Goal: Task Accomplishment & Management: Complete application form

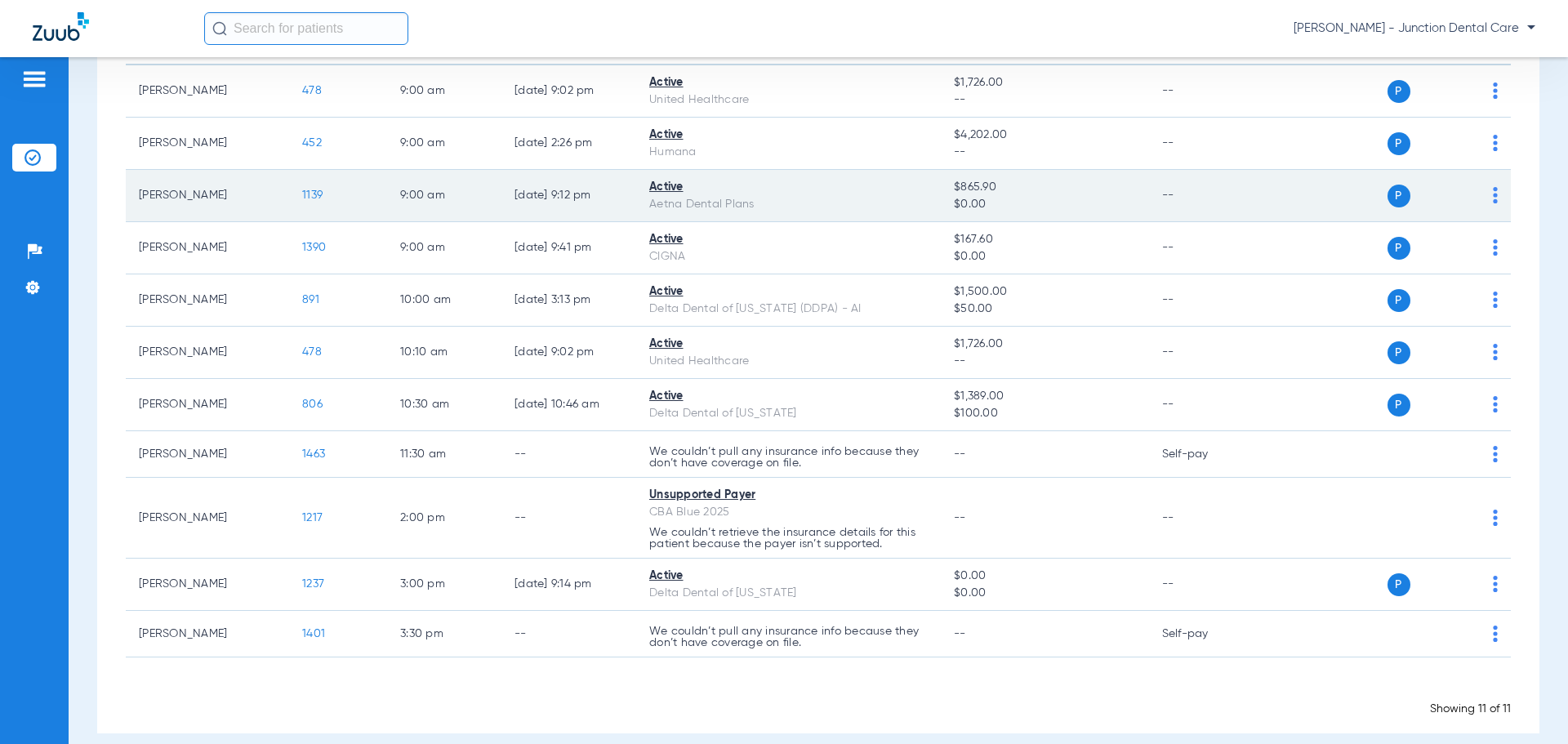
scroll to position [224, 0]
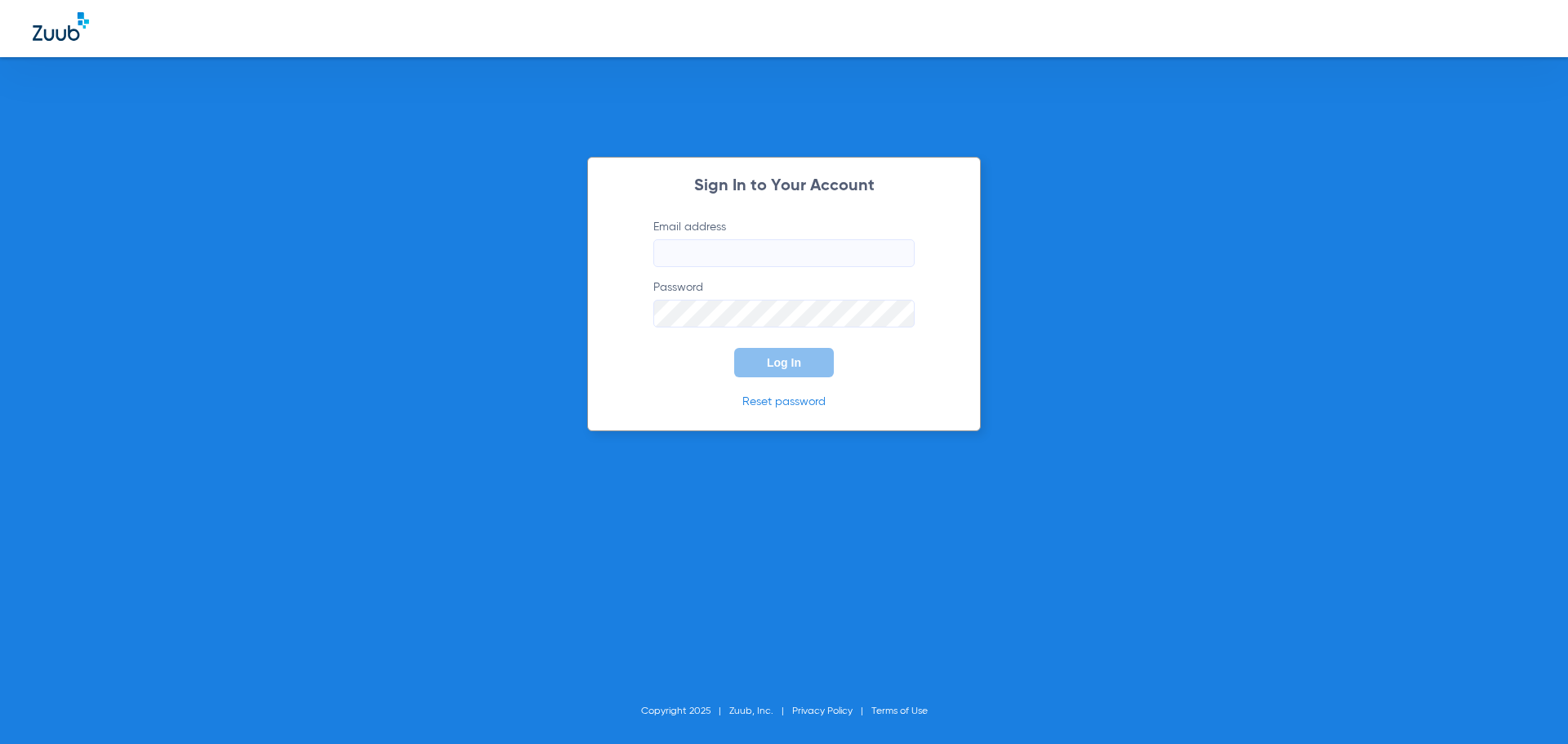
type input "[EMAIL_ADDRESS][DOMAIN_NAME]"
click at [782, 354] on button "Log In" at bounding box center [783, 363] width 99 height 29
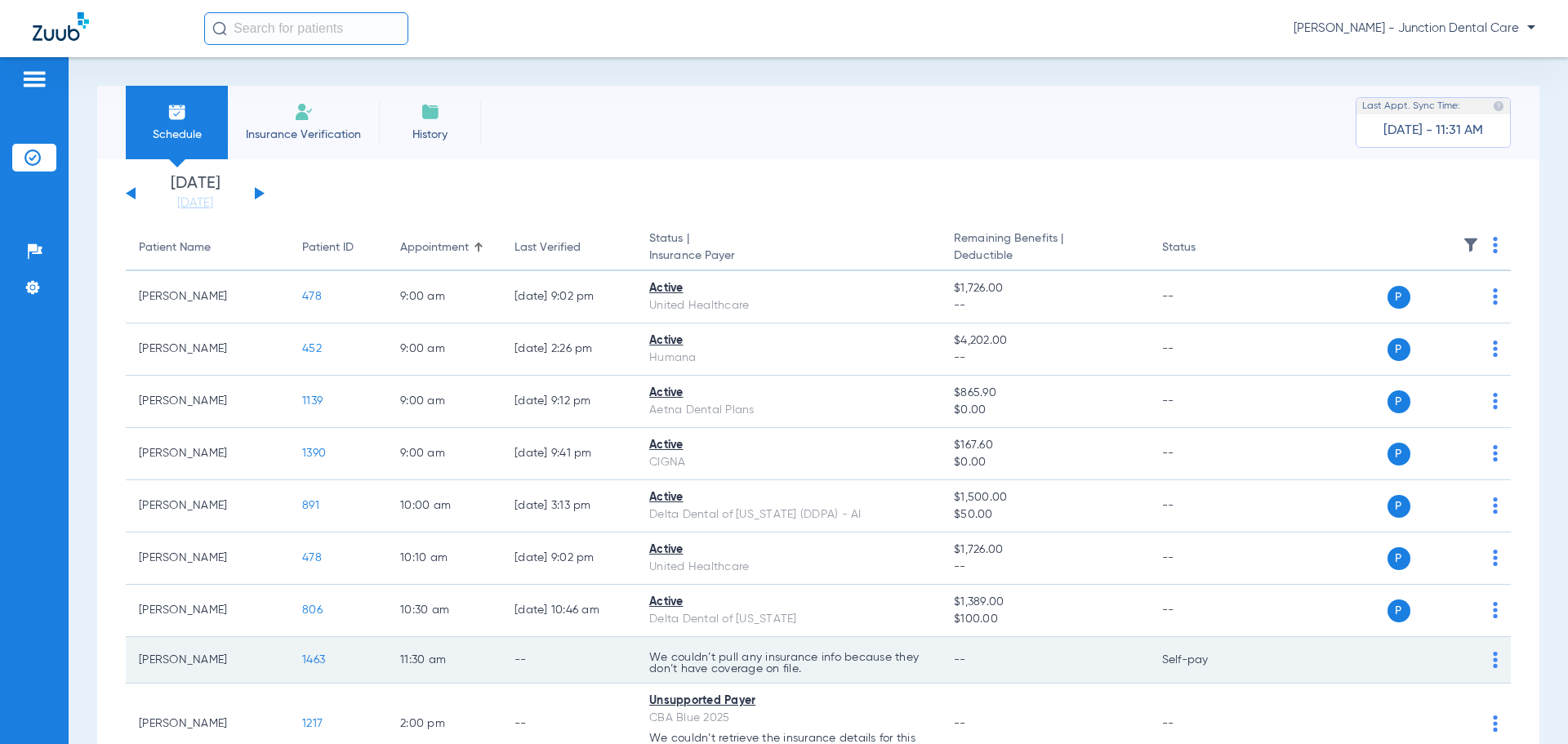
click at [1493, 659] on img at bounding box center [1495, 659] width 5 height 16
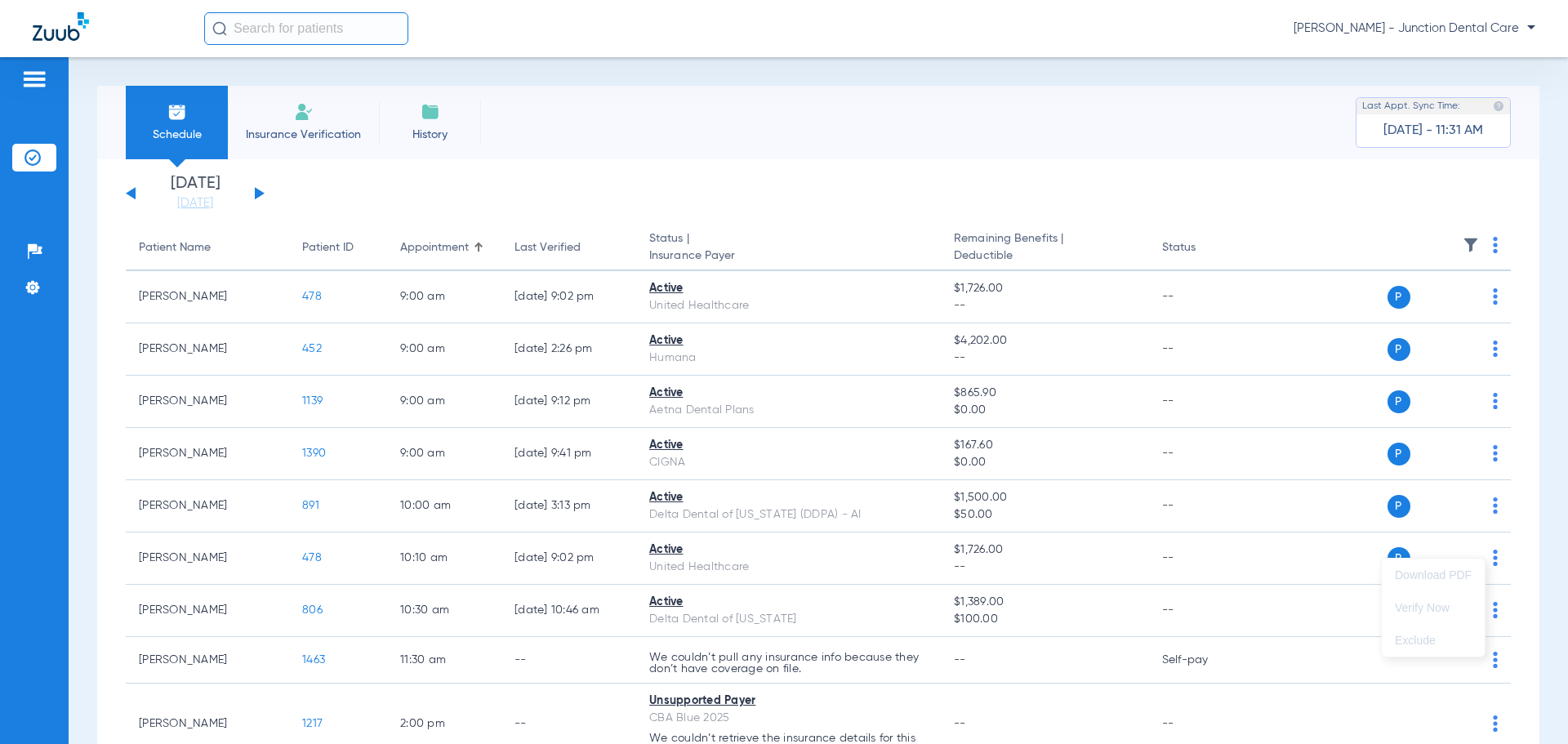
click at [837, 665] on div at bounding box center [784, 372] width 1568 height 744
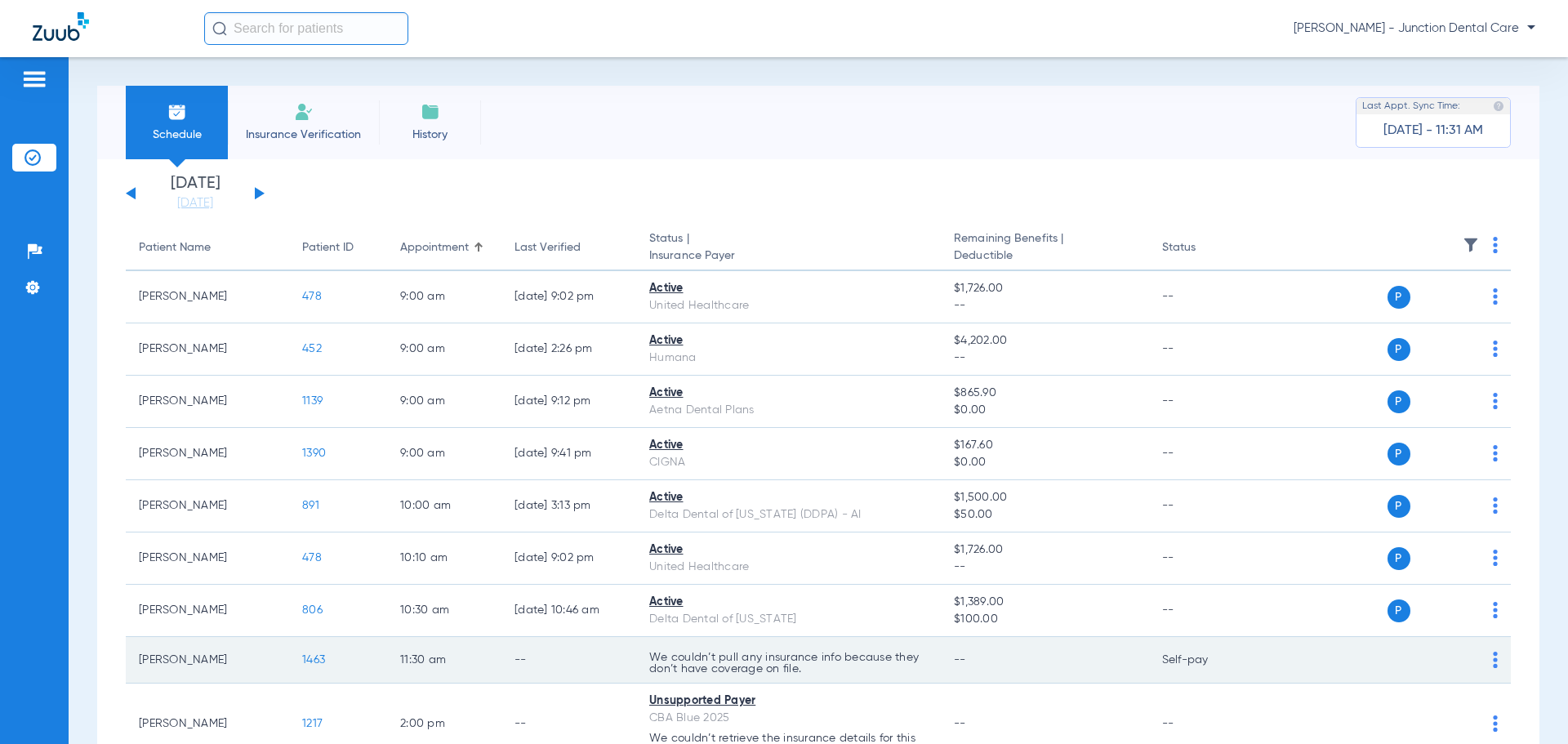
click at [1493, 659] on img at bounding box center [1495, 659] width 5 height 16
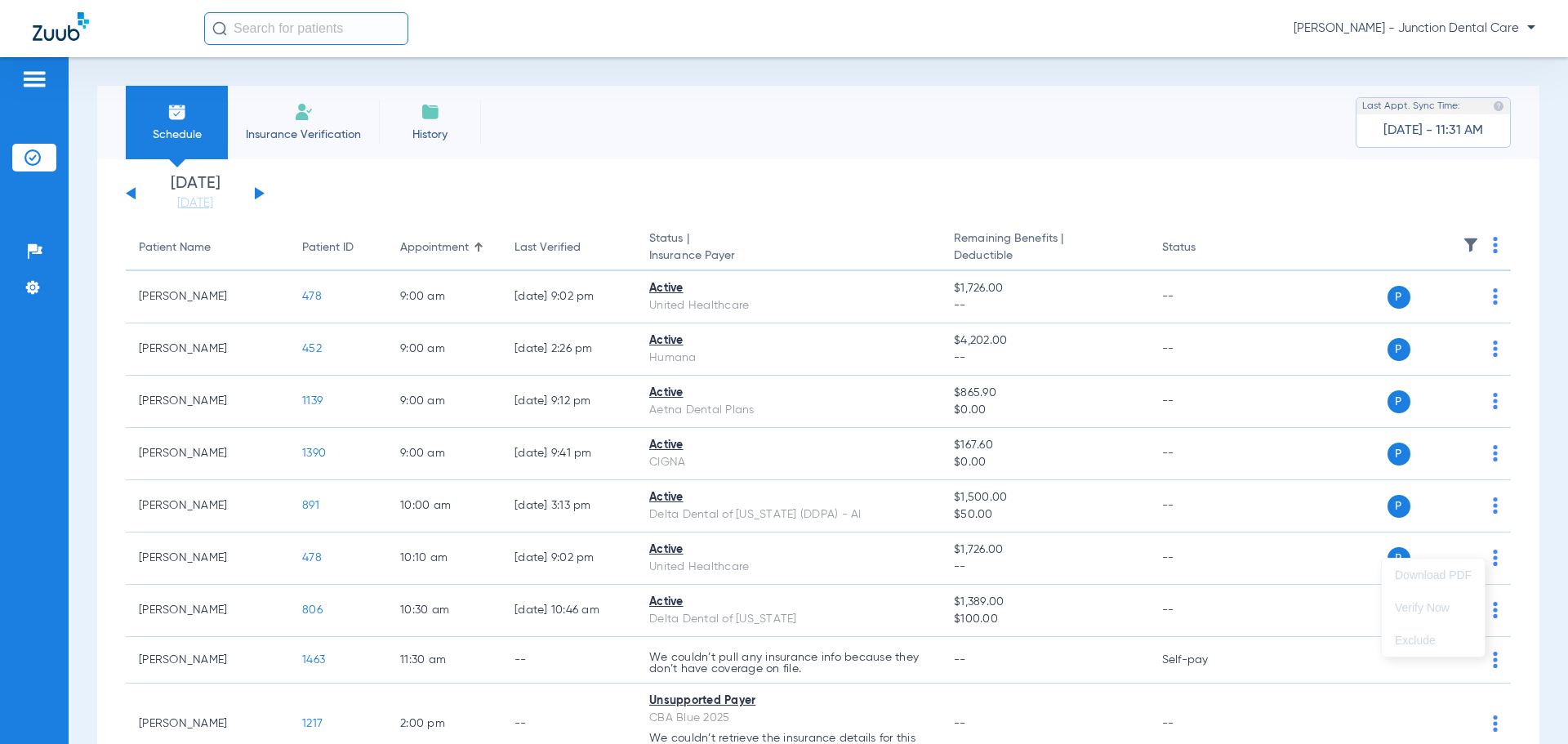
click at [1227, 673] on div at bounding box center [784, 372] width 1568 height 744
click at [266, 105] on li "Insurance Verification" at bounding box center [303, 122] width 151 height 73
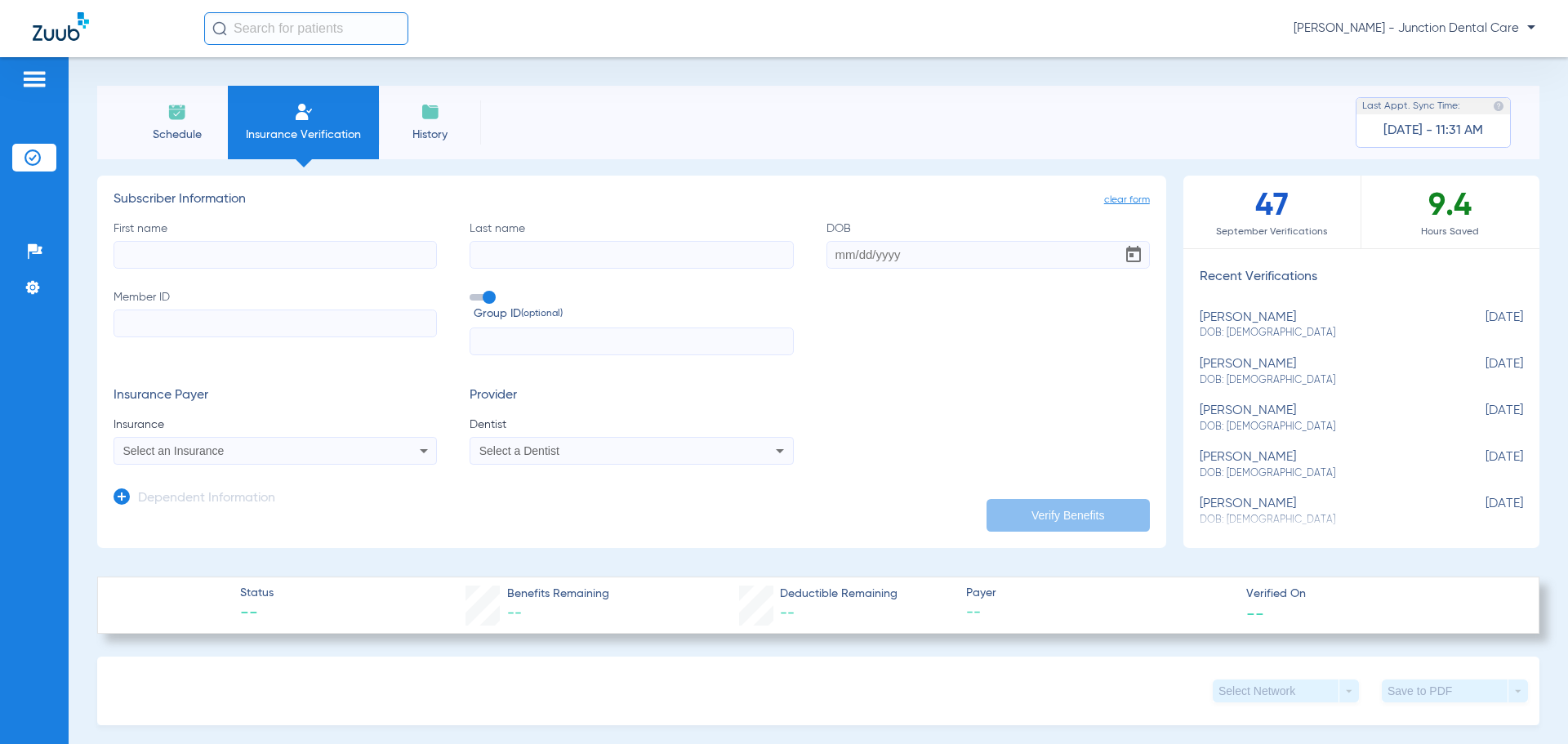
click at [183, 248] on input "First name" at bounding box center [275, 255] width 324 height 28
type input "[PERSON_NAME]"
type input "[DATE]"
click at [182, 329] on input "Member ID" at bounding box center [275, 323] width 324 height 28
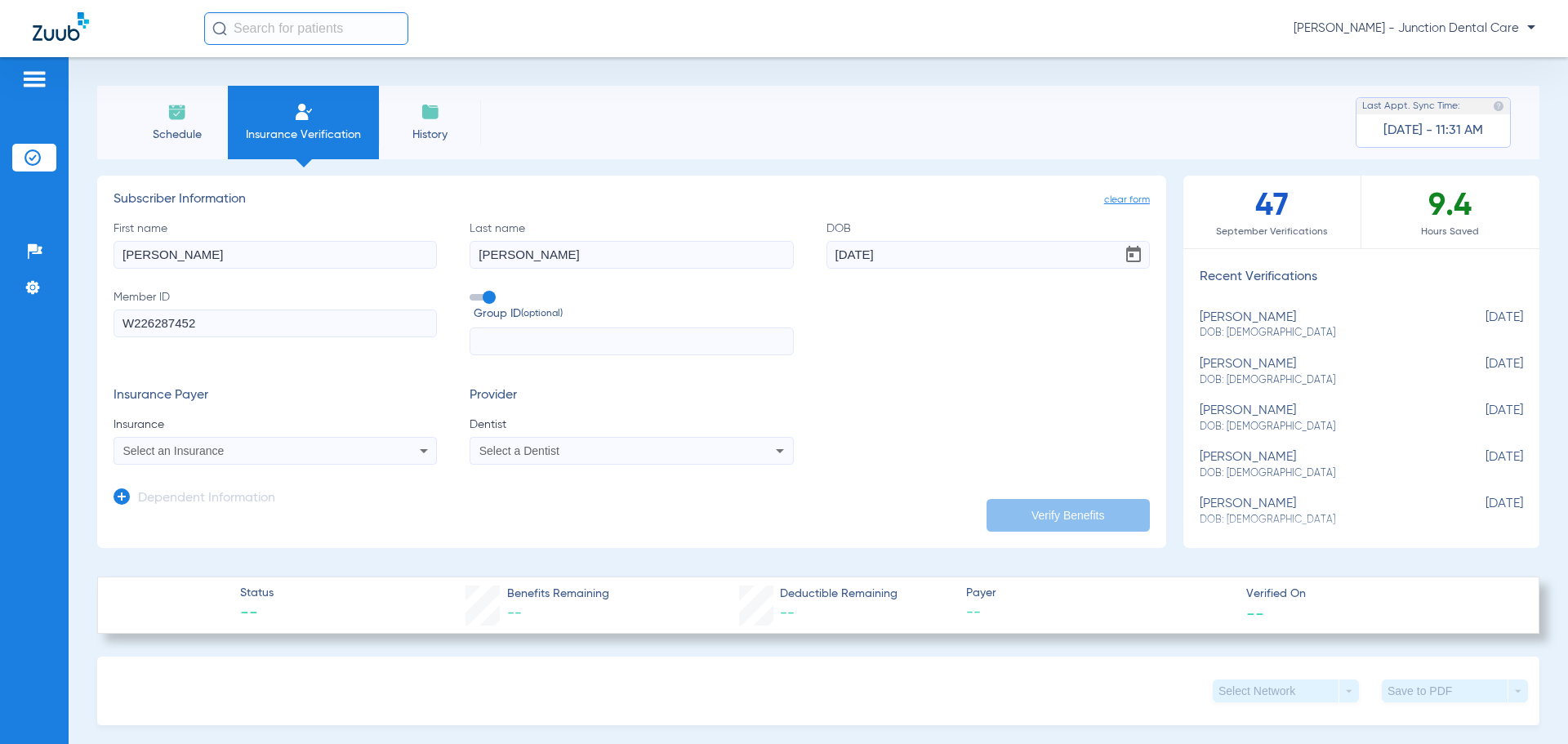
type input "W226287452"
click at [152, 450] on span "Select an Insurance" at bounding box center [174, 451] width 101 height 13
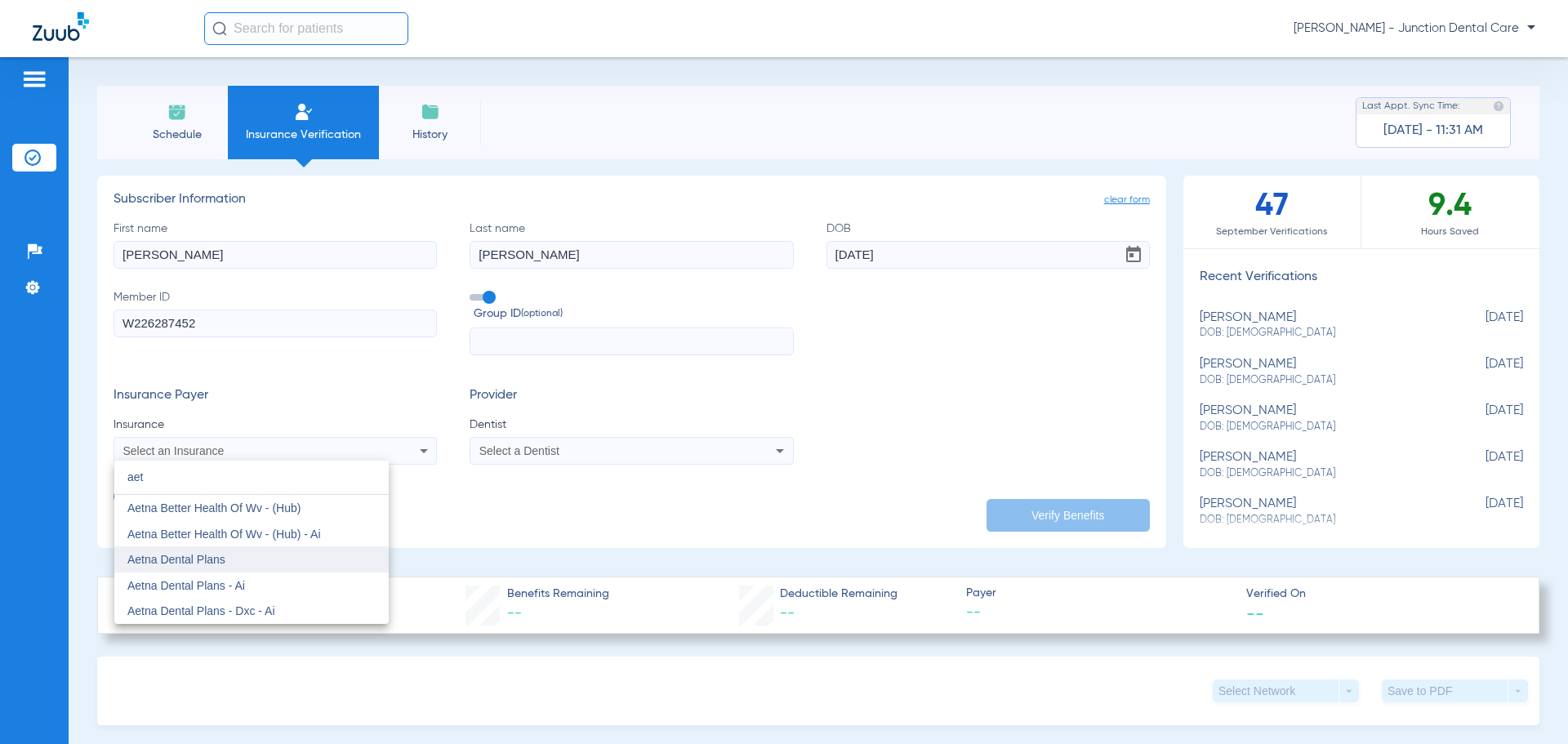
type input "aet"
drag, startPoint x: 221, startPoint y: 565, endPoint x: 521, endPoint y: 600, distance: 302.0
click at [223, 564] on span "Aetna Dental Plans" at bounding box center [177, 558] width 98 height 13
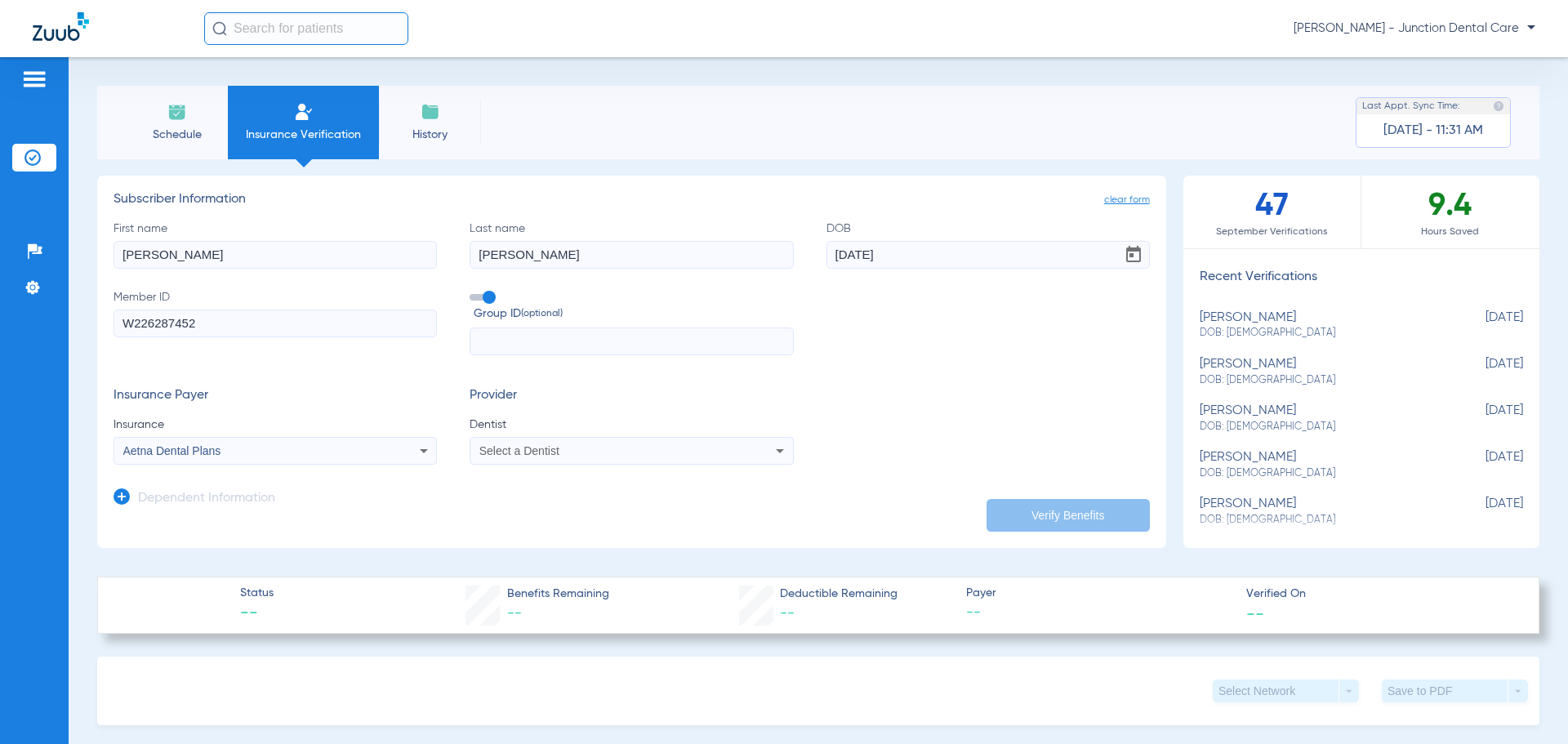
click at [572, 467] on app-dependent-form "Dependent Information" at bounding box center [631, 491] width 1036 height 54
click at [588, 446] on div "Select a Dentist" at bounding box center [601, 450] width 244 height 11
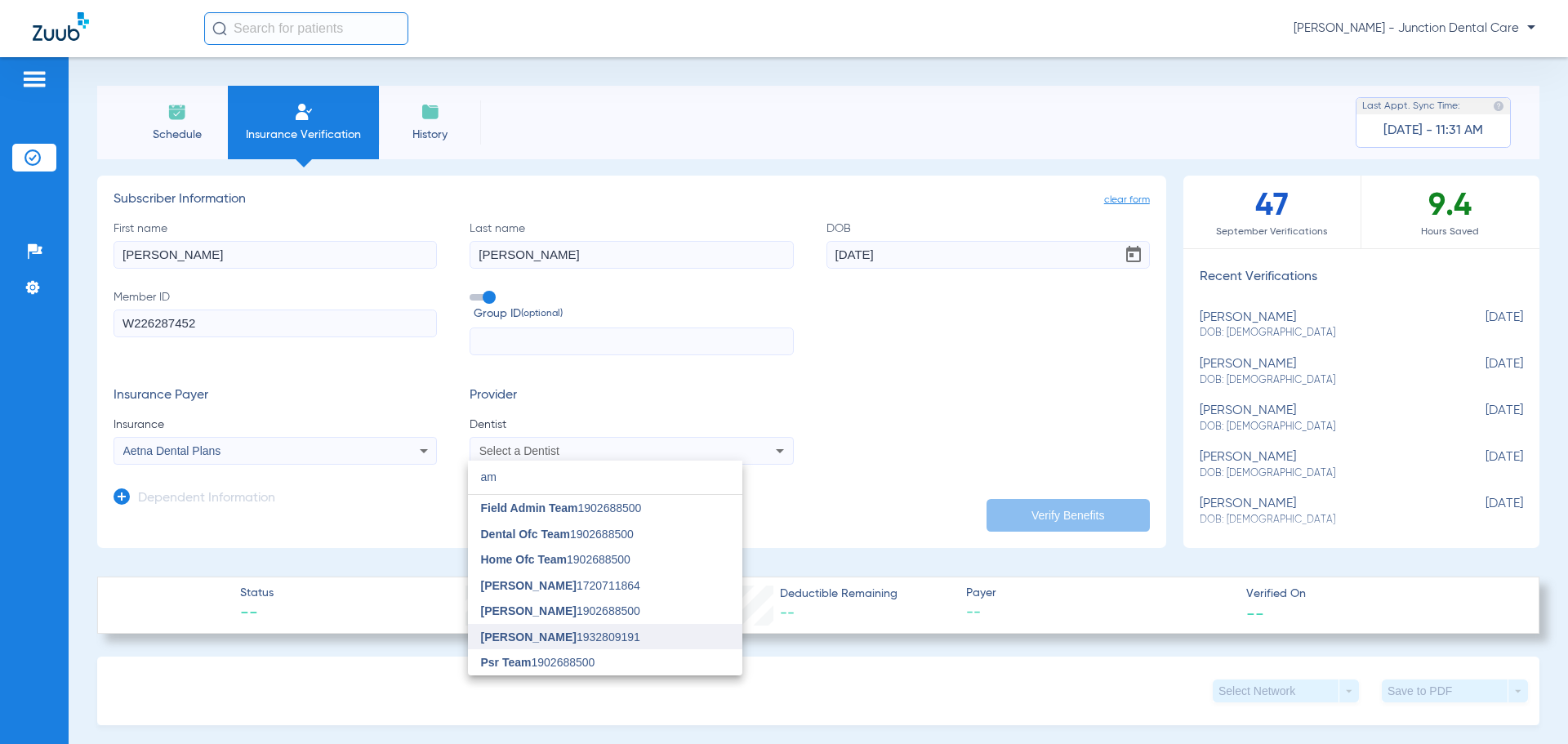
type input "am"
click at [603, 634] on span "[PERSON_NAME] 1932809191" at bounding box center [560, 636] width 159 height 11
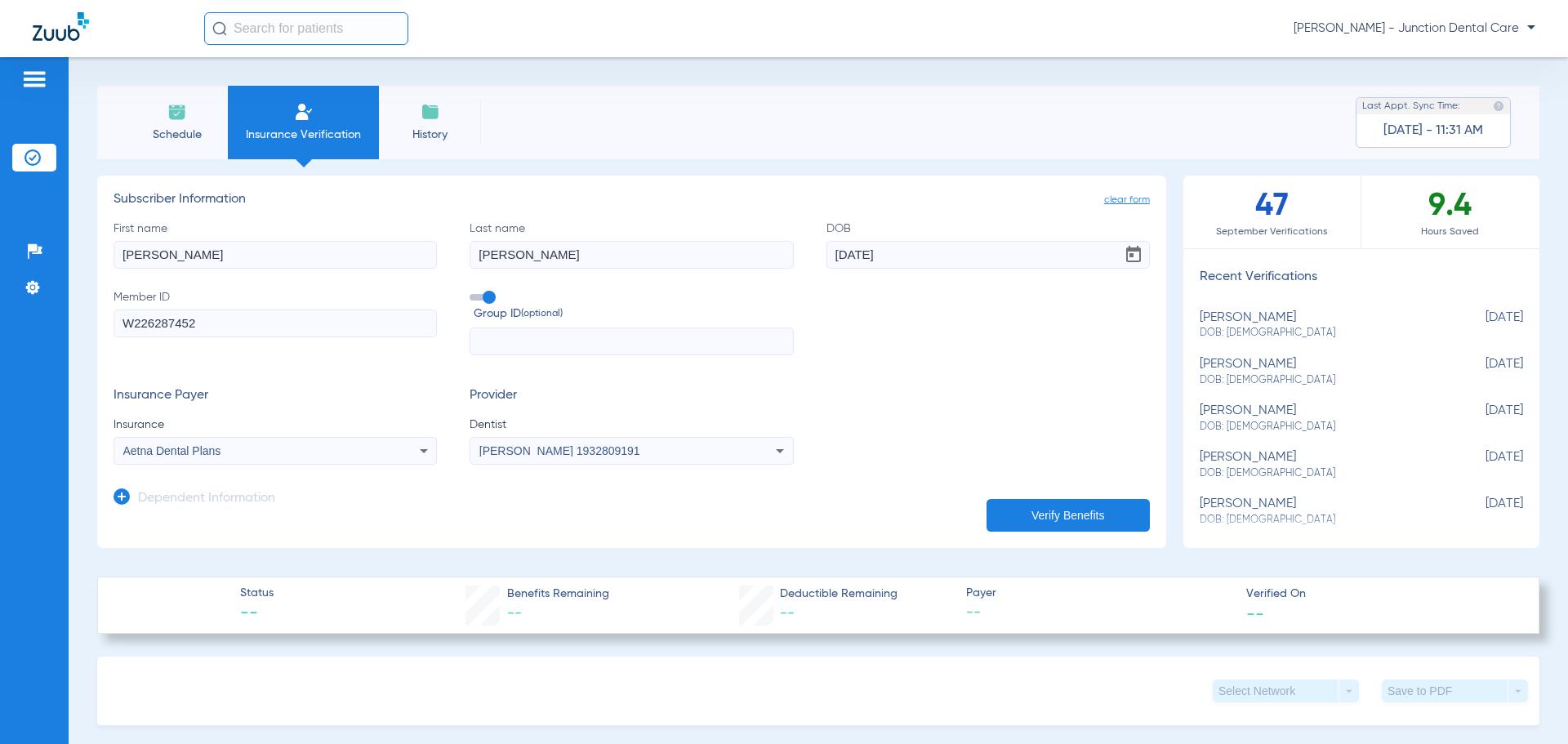
click at [1039, 520] on button "Verify Benefits" at bounding box center [1068, 515] width 163 height 33
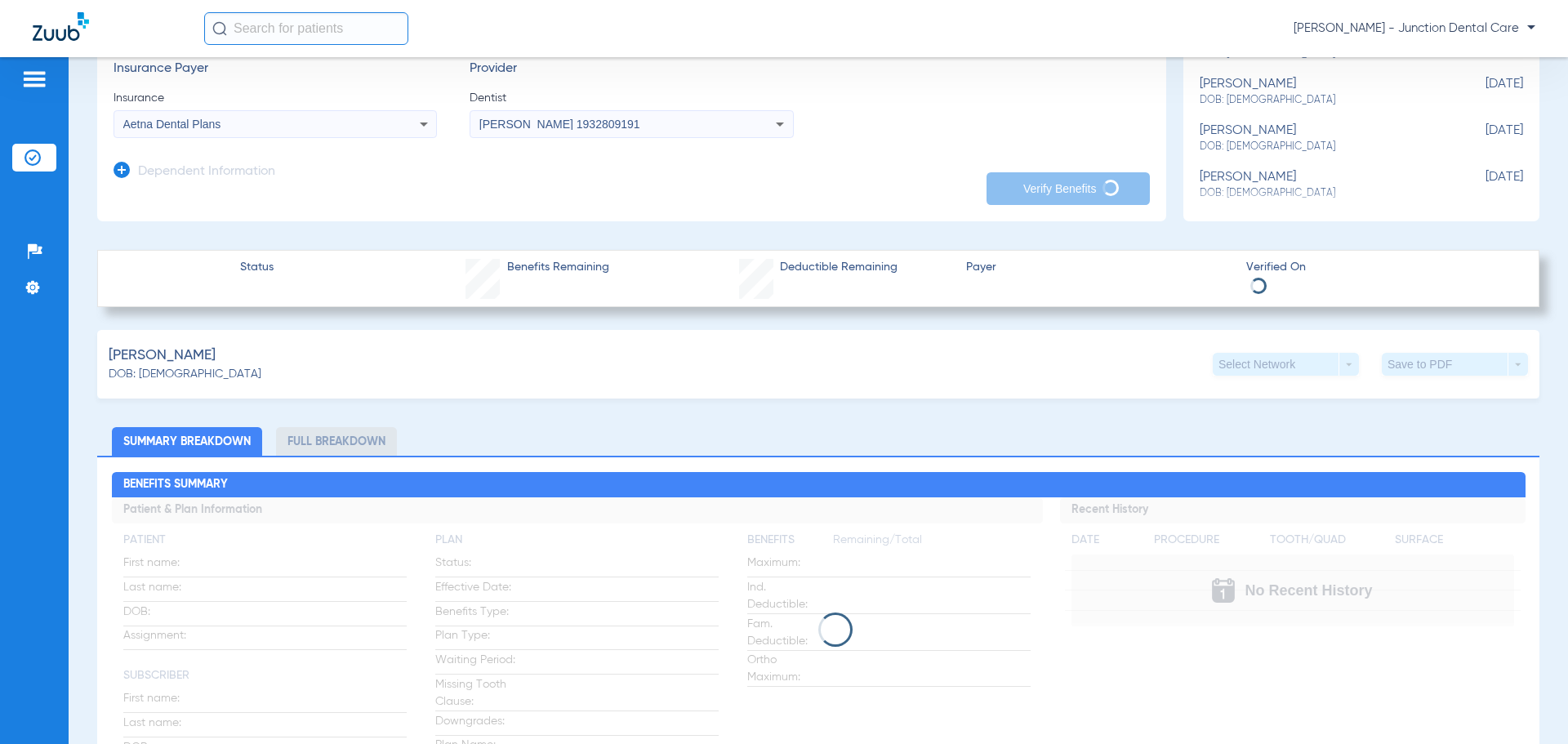
scroll to position [408, 0]
